Goal: Information Seeking & Learning: Learn about a topic

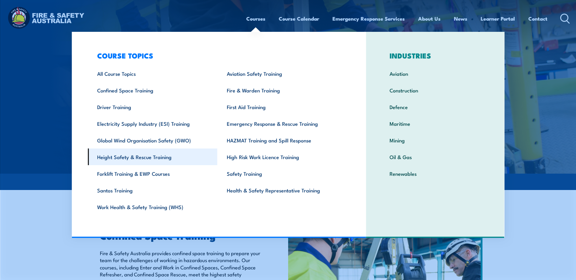
click at [122, 153] on link "Height Safety & Rescue Training" at bounding box center [153, 157] width 130 height 17
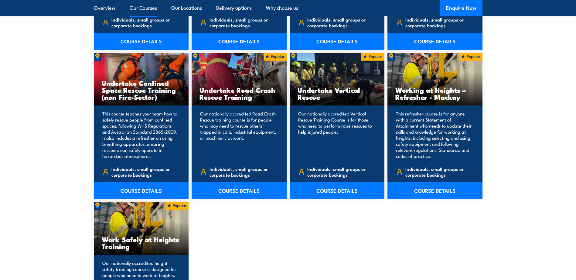
scroll to position [607, 0]
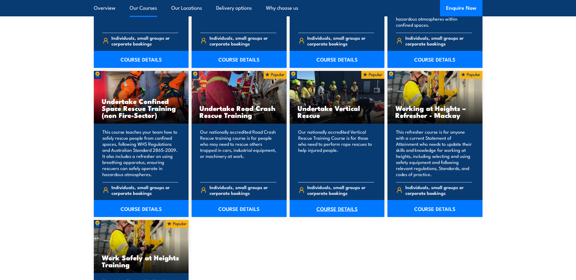
click at [337, 210] on link "COURSE DETAILS" at bounding box center [337, 208] width 95 height 17
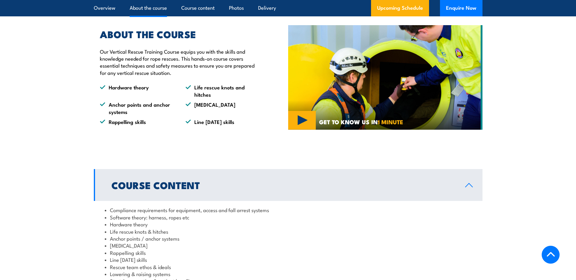
scroll to position [364, 0]
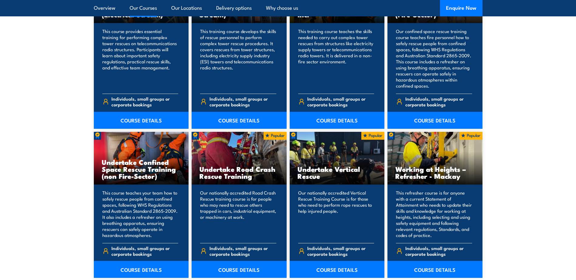
scroll to position [546, 0]
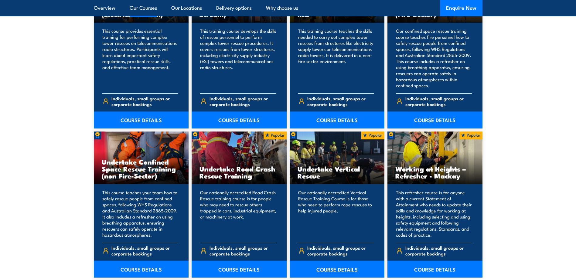
click at [333, 264] on link "COURSE DETAILS" at bounding box center [337, 269] width 95 height 17
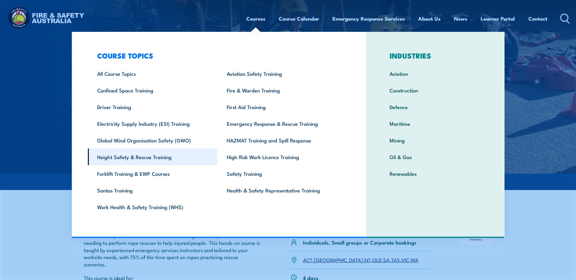
click at [127, 162] on link "Height Safety & Rescue Training" at bounding box center [153, 157] width 130 height 17
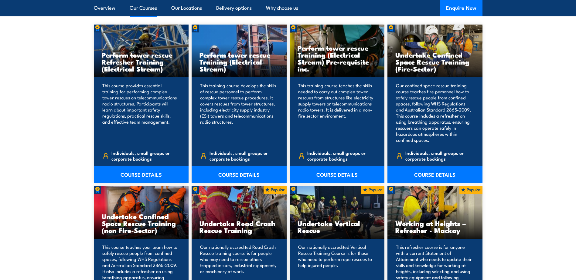
scroll to position [486, 0]
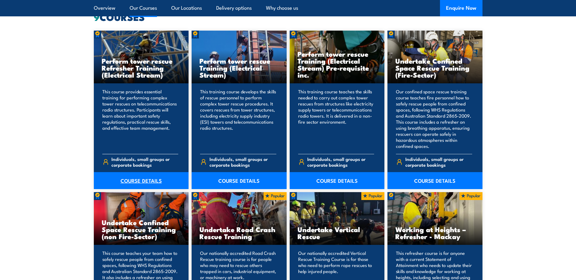
click at [149, 182] on link "COURSE DETAILS" at bounding box center [141, 180] width 95 height 17
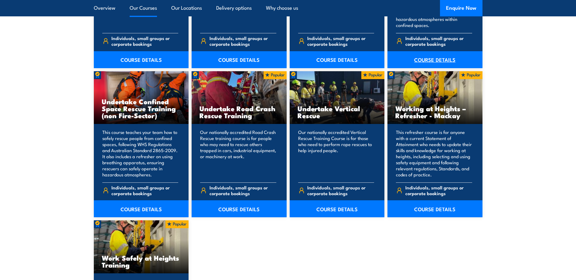
scroll to position [607, 0]
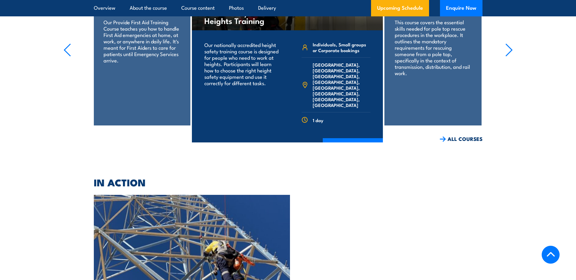
scroll to position [1244, 0]
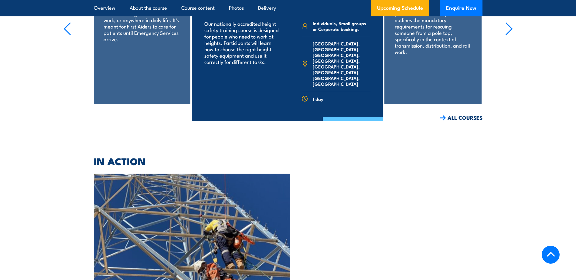
click at [352, 127] on link "COURSE DETAILS" at bounding box center [353, 125] width 60 height 16
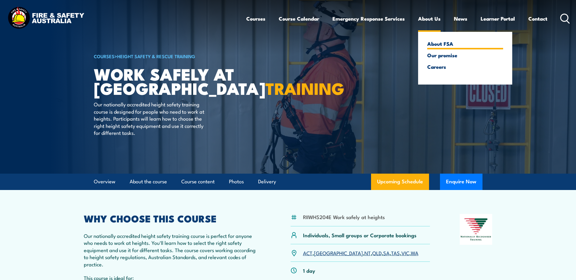
click at [434, 45] on link "About FSA" at bounding box center [465, 43] width 76 height 5
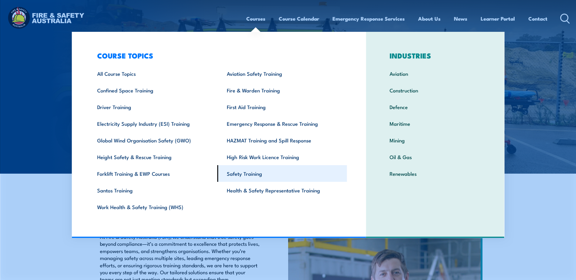
click at [245, 176] on link "Safety Training" at bounding box center [282, 173] width 130 height 17
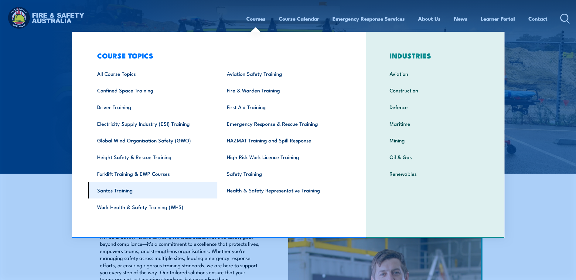
click at [117, 191] on link "Santos Training" at bounding box center [153, 190] width 130 height 17
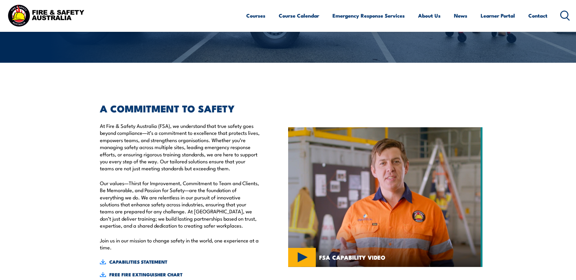
scroll to position [152, 0]
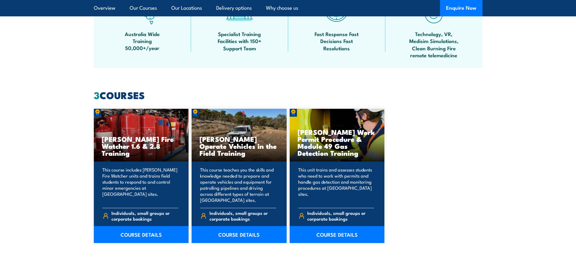
scroll to position [425, 0]
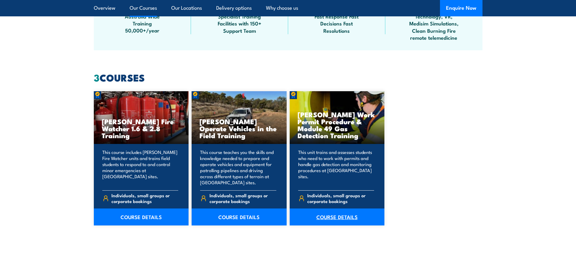
click at [335, 215] on link "COURSE DETAILS" at bounding box center [337, 217] width 95 height 17
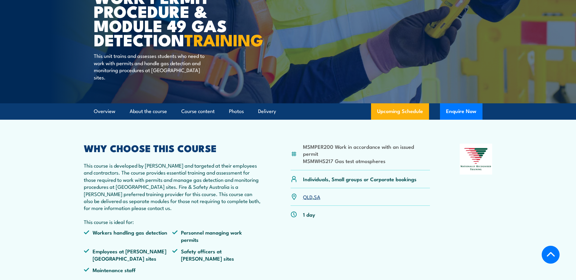
scroll to position [121, 0]
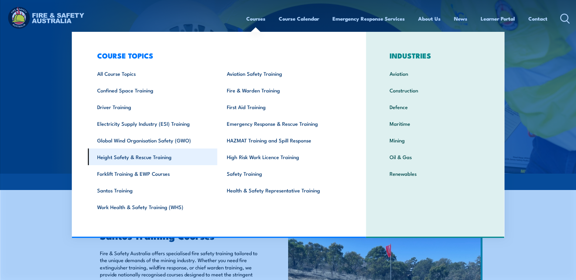
click at [123, 160] on link "Height Safety & Rescue Training" at bounding box center [153, 157] width 130 height 17
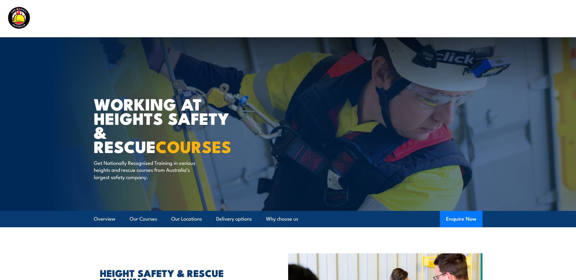
click at [23, 15] on img at bounding box center [46, 18] width 80 height 26
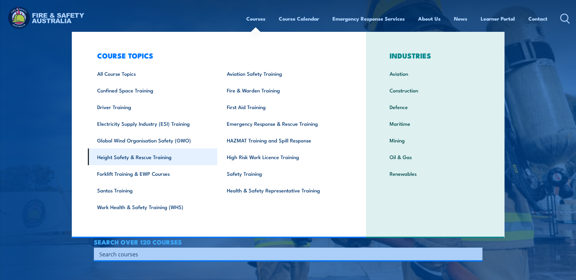
click at [165, 153] on link "Height Safety & Rescue Training" at bounding box center [153, 157] width 130 height 17
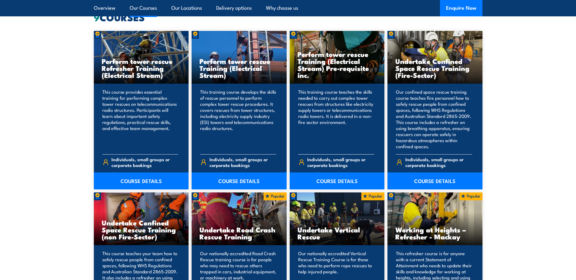
scroll to position [486, 0]
click at [341, 181] on link "COURSE DETAILS" at bounding box center [337, 180] width 95 height 17
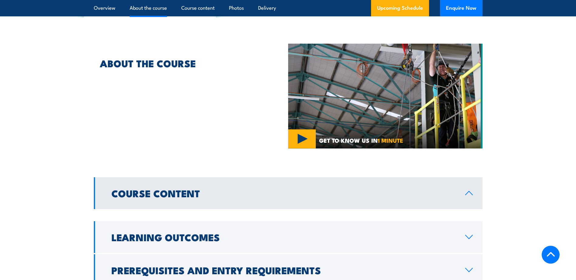
scroll to position [486, 0]
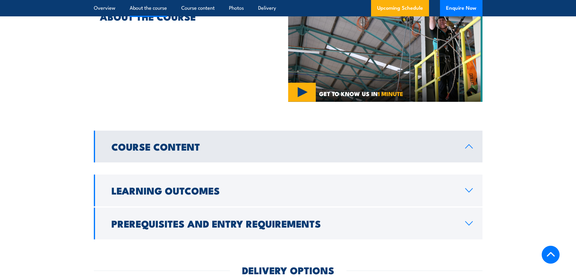
click at [208, 158] on link "Course Content" at bounding box center [288, 147] width 389 height 32
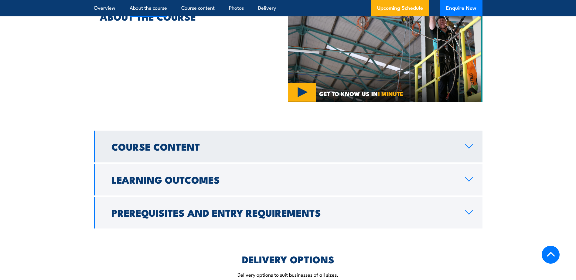
click at [208, 158] on link "Course Content" at bounding box center [288, 147] width 389 height 32
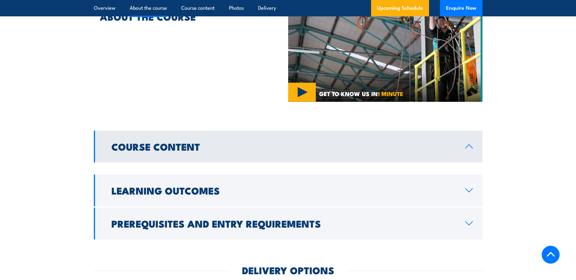
click at [208, 158] on link "Course Content" at bounding box center [288, 147] width 389 height 32
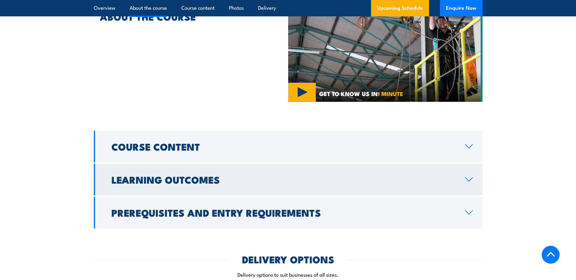
click at [179, 178] on h2 "Learning Outcomes" at bounding box center [283, 179] width 344 height 8
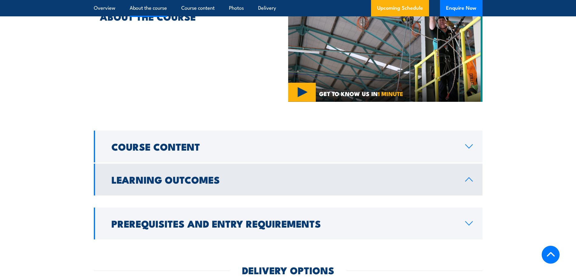
click at [179, 178] on h2 "Learning Outcomes" at bounding box center [283, 179] width 344 height 8
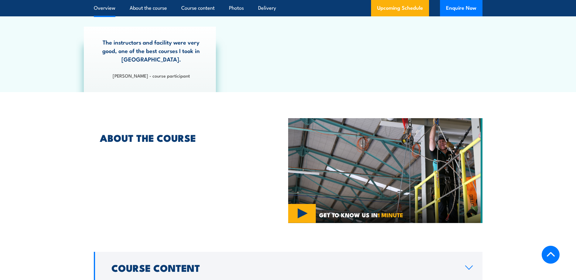
scroll to position [182, 0]
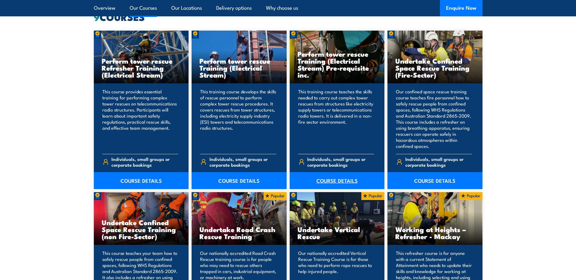
scroll to position [455, 0]
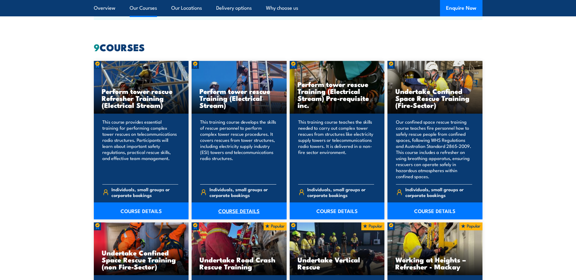
click at [243, 212] on link "COURSE DETAILS" at bounding box center [239, 211] width 95 height 17
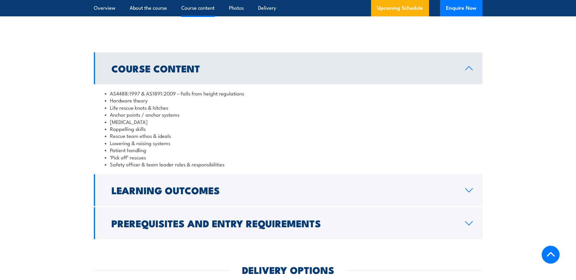
scroll to position [546, 0]
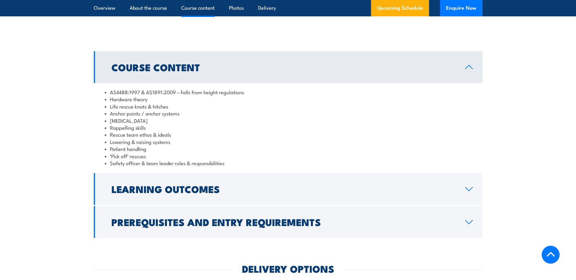
click at [243, 205] on link "Learning Outcomes" at bounding box center [288, 189] width 389 height 32
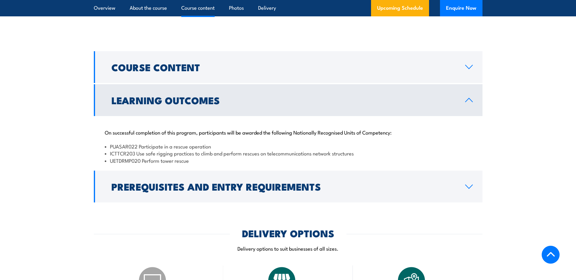
click at [243, 203] on link "Prerequisites and Entry Requirements" at bounding box center [288, 187] width 389 height 32
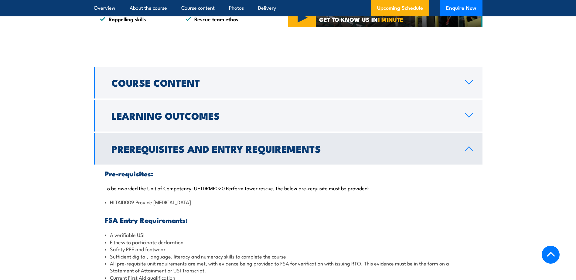
scroll to position [516, 0]
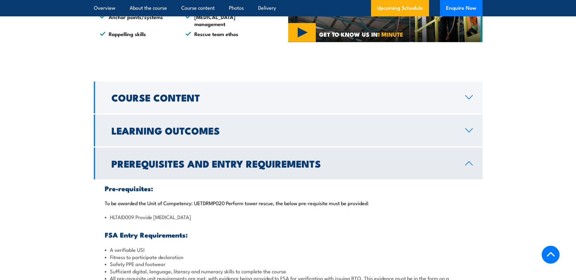
click at [162, 147] on link "Learning Outcomes" at bounding box center [288, 131] width 389 height 32
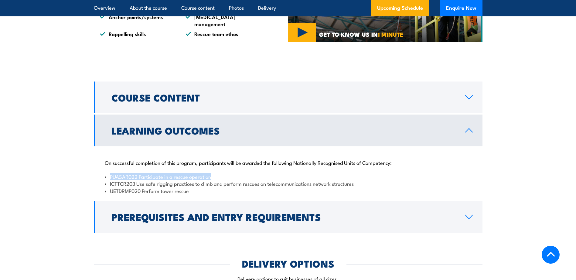
drag, startPoint x: 110, startPoint y: 190, endPoint x: 214, endPoint y: 188, distance: 103.8
click at [214, 180] on li "PUASAR022 Participate in a rescue operation" at bounding box center [288, 176] width 367 height 7
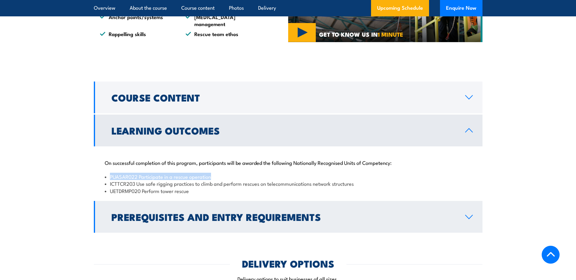
copy li "PUASAR022 Participate in a rescue operation"
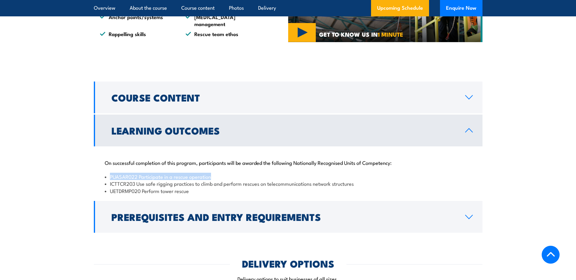
copy li "PUASAR022 Participate in a rescue operation"
